Goal: Task Accomplishment & Management: Use online tool/utility

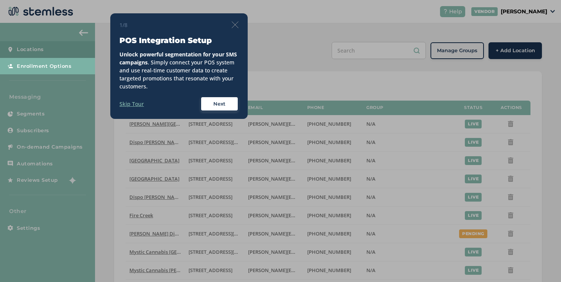
click at [235, 24] on img at bounding box center [234, 24] width 7 height 7
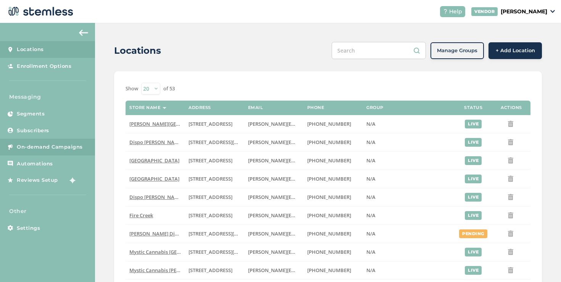
click at [69, 143] on span "On-demand Campaigns" at bounding box center [50, 147] width 66 height 8
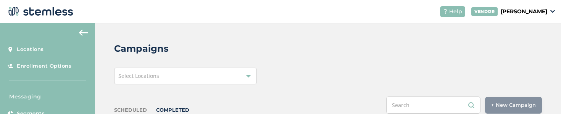
click at [233, 82] on div "Select Locations" at bounding box center [185, 76] width 143 height 17
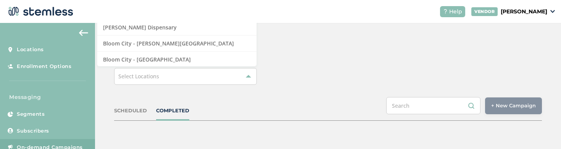
click at [185, 82] on div "Select Locations" at bounding box center [185, 76] width 143 height 17
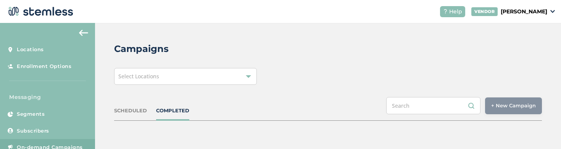
click at [185, 82] on div "Select Locations" at bounding box center [185, 76] width 143 height 17
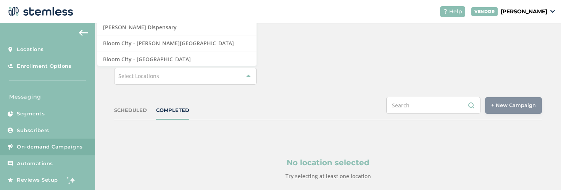
click at [215, 72] on div "Select Locations" at bounding box center [185, 76] width 143 height 17
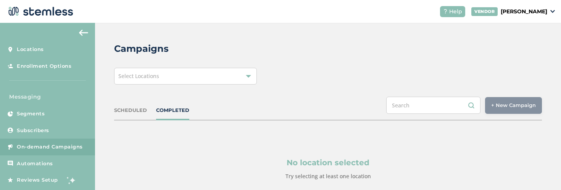
click at [215, 72] on div "Select Locations" at bounding box center [185, 76] width 143 height 17
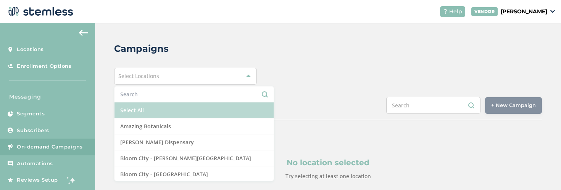
click at [182, 109] on li "Select All" at bounding box center [193, 111] width 159 height 16
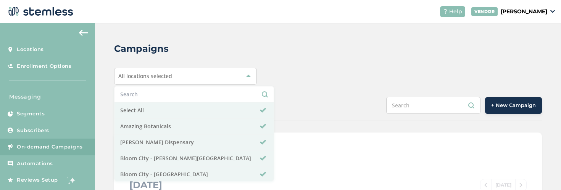
click at [305, 98] on div "SCHEDULED COMPLETED + New Campaign" at bounding box center [327, 109] width 427 height 24
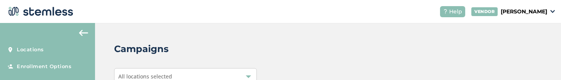
scroll to position [50, 0]
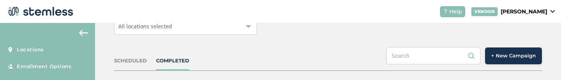
click at [507, 56] on span "+ New Campaign" at bounding box center [513, 56] width 45 height 8
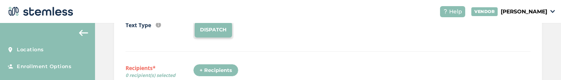
scroll to position [94, 0]
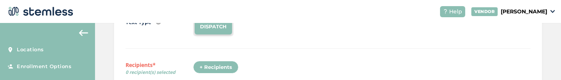
click at [217, 64] on div "+ Recipients" at bounding box center [215, 67] width 45 height 13
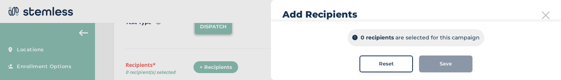
click at [395, 66] on div "Reset" at bounding box center [385, 64] width 41 height 8
click at [541, 18] on icon at bounding box center [545, 15] width 8 height 8
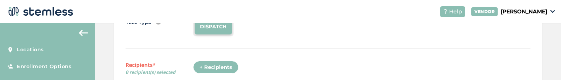
click at [219, 67] on div "+ Recipients" at bounding box center [215, 67] width 45 height 13
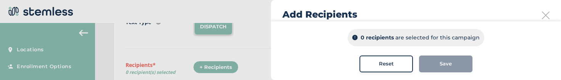
click at [545, 15] on div "Add Recipients" at bounding box center [416, 14] width 290 height 29
click at [541, 14] on icon at bounding box center [545, 15] width 8 height 8
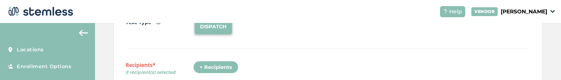
click at [211, 63] on div "+ Recipients" at bounding box center [215, 67] width 45 height 13
